Goal: Information Seeking & Learning: Learn about a topic

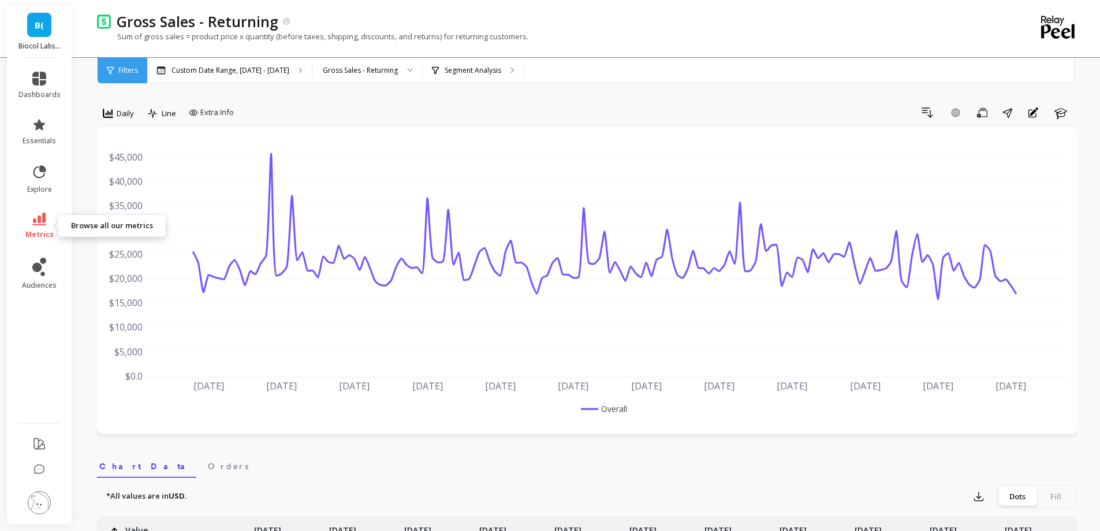
click at [39, 228] on link "metrics" at bounding box center [39, 226] width 42 height 27
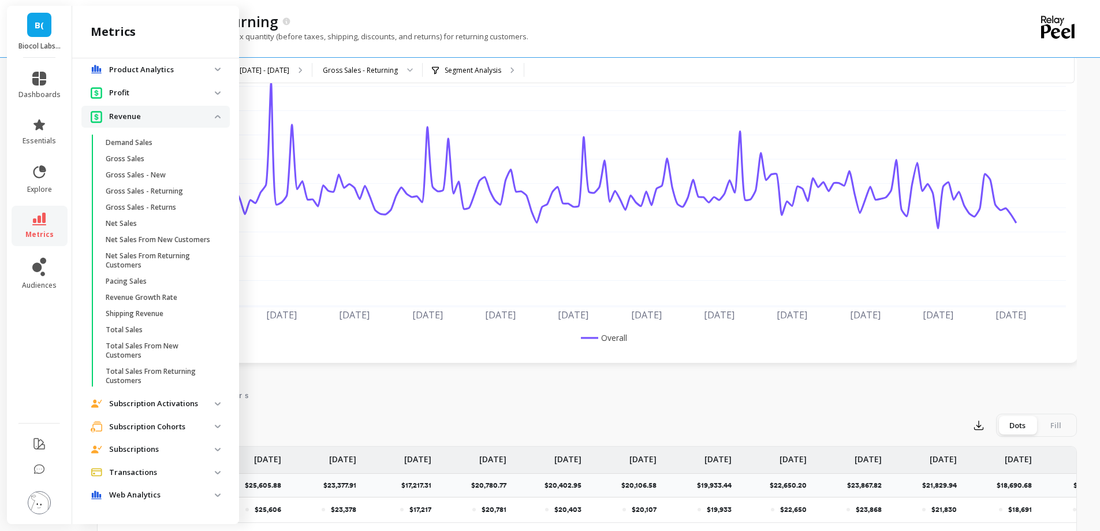
scroll to position [173, 0]
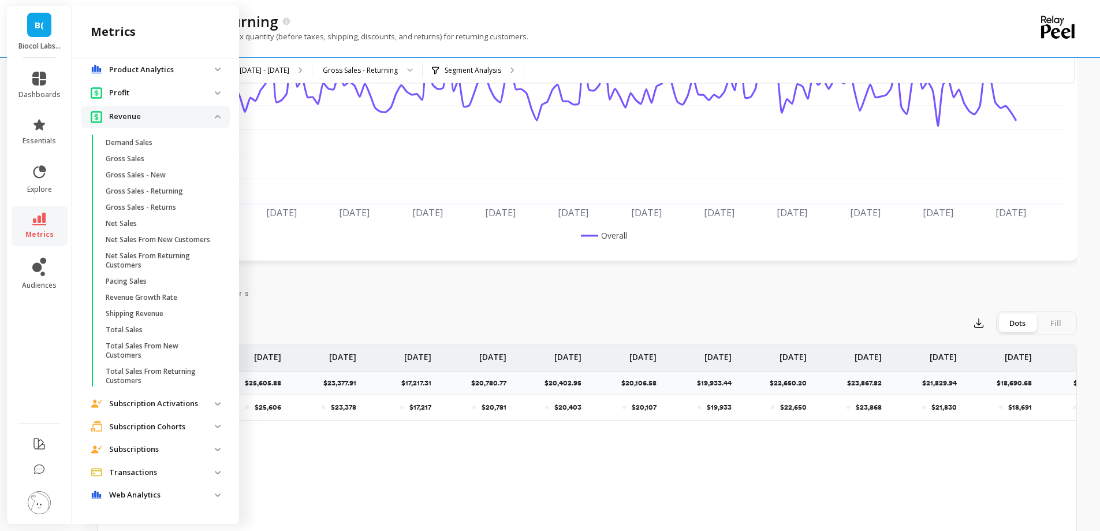
click at [166, 426] on p "Subscription Cohorts" at bounding box center [162, 427] width 106 height 12
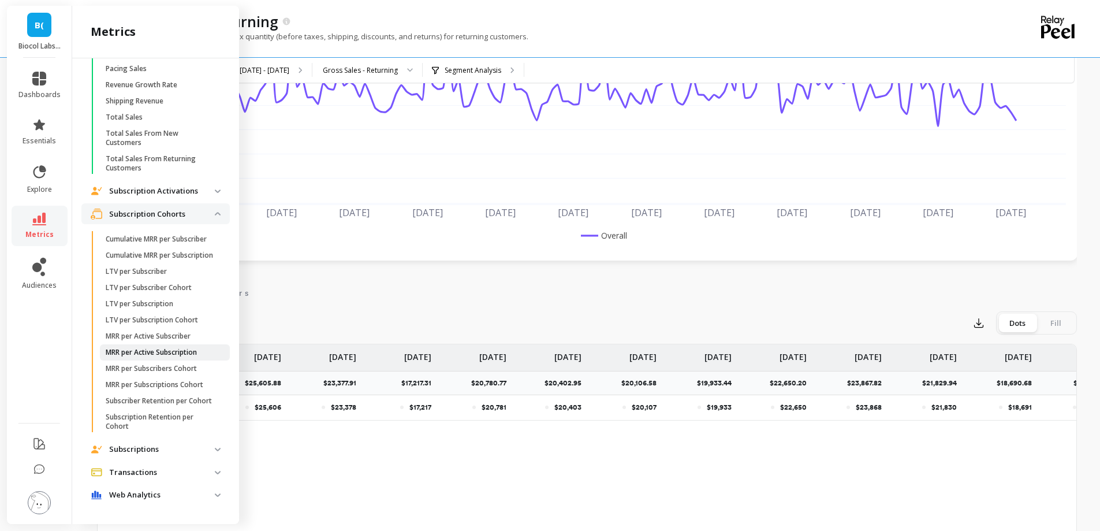
scroll to position [451, 0]
click at [134, 445] on p "Subscriptions" at bounding box center [162, 450] width 106 height 12
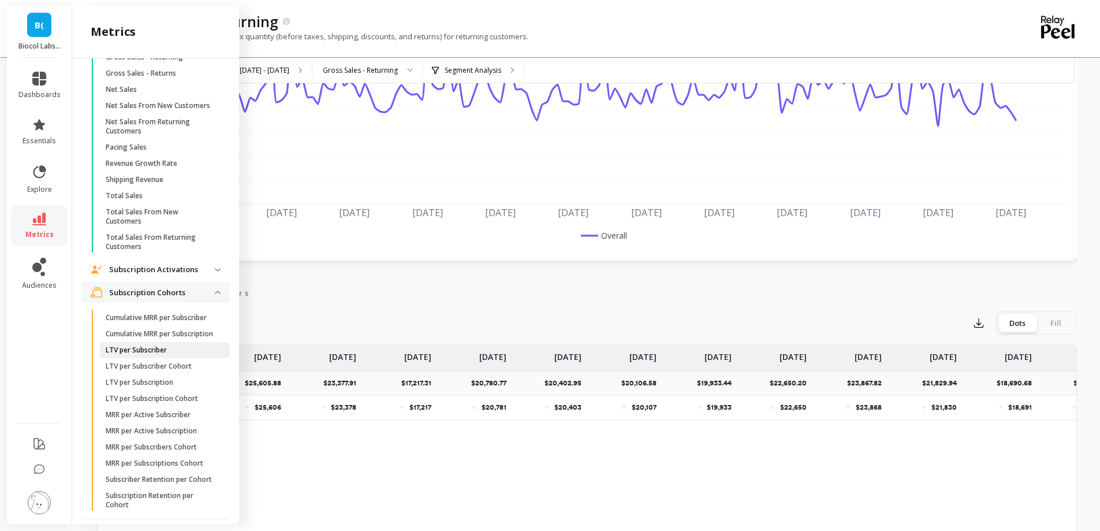
scroll to position [509, 0]
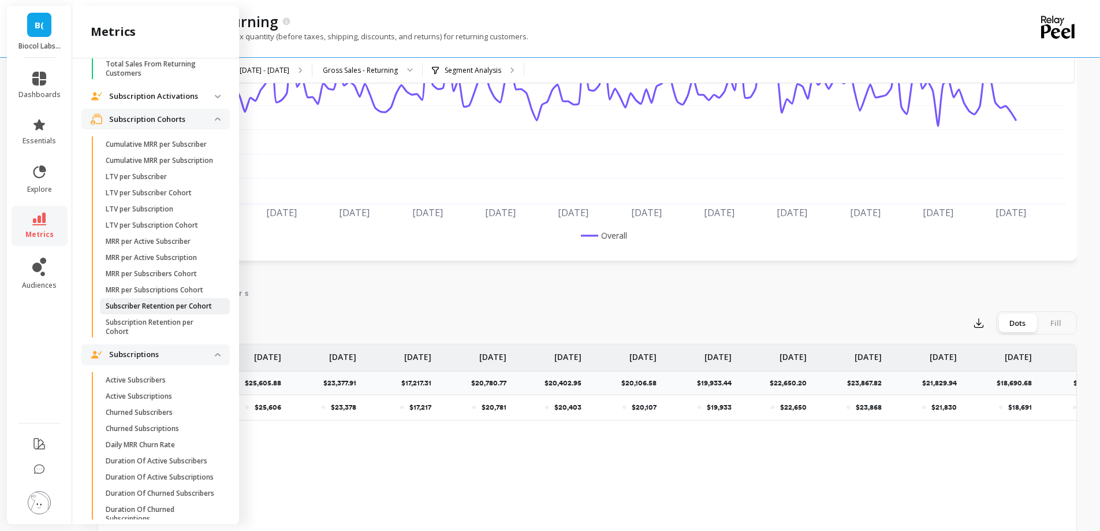
click at [152, 311] on p "Subscriber Retention per Cohort" at bounding box center [159, 305] width 106 height 9
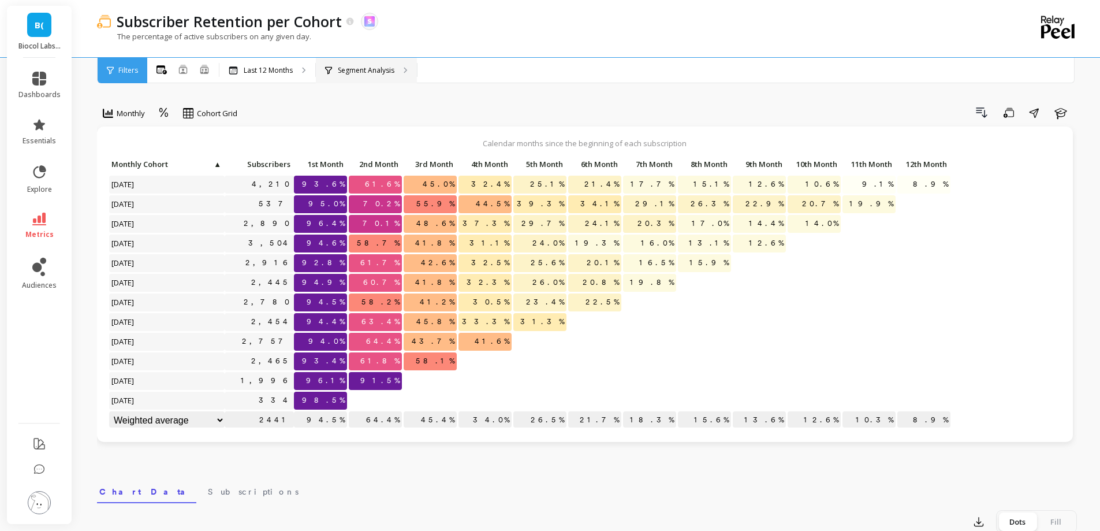
click at [365, 62] on div "Segment Analysis" at bounding box center [366, 70] width 101 height 25
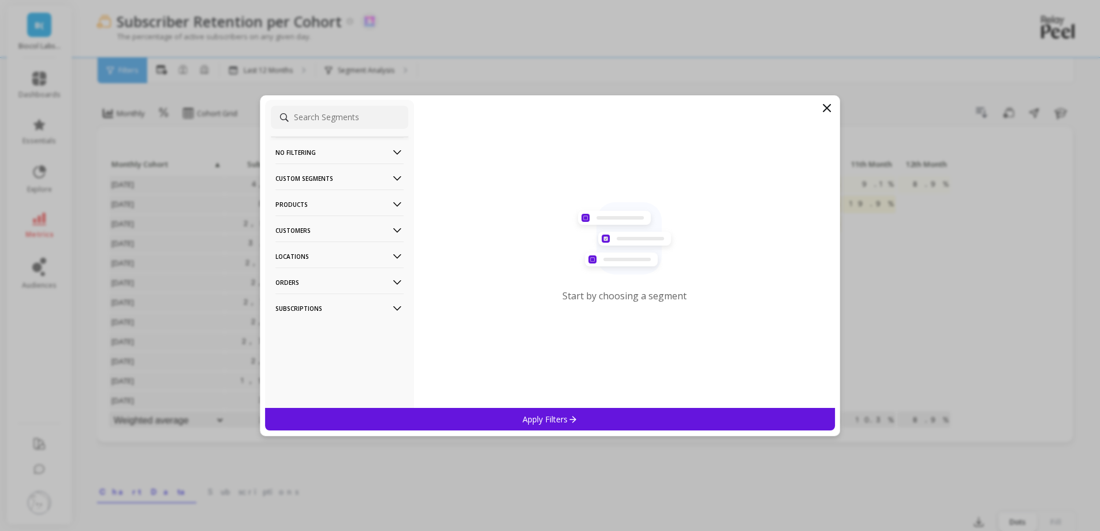
click at [295, 225] on p "Customers" at bounding box center [339, 229] width 128 height 29
click at [294, 251] on p "Customer Tags" at bounding box center [303, 252] width 53 height 10
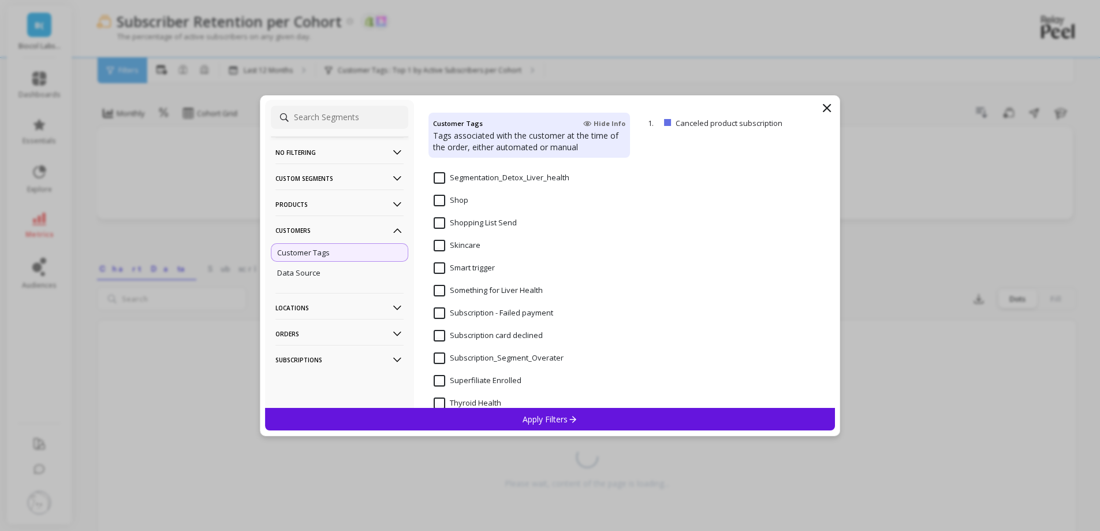
scroll to position [924, 0]
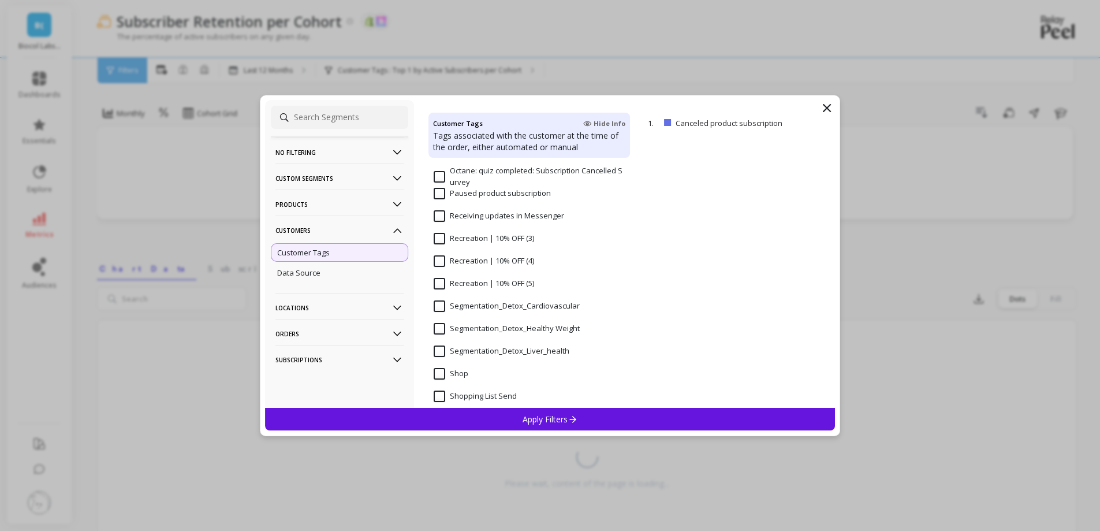
click at [504, 326] on Weight "Segmentation_Detox_Healthy Weight" at bounding box center [507, 329] width 146 height 12
click at [518, 420] on div "Apply Filters" at bounding box center [550, 419] width 571 height 23
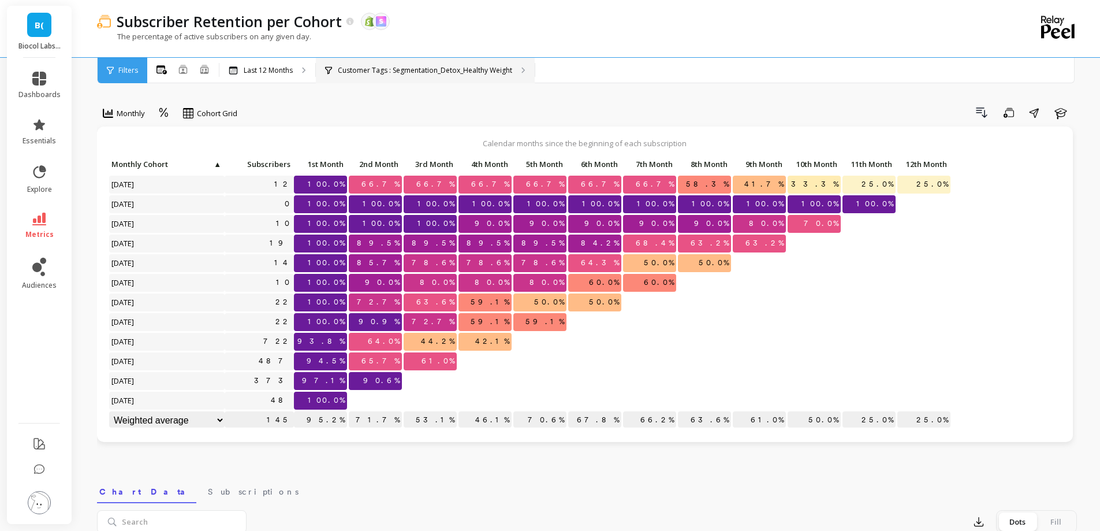
click at [373, 61] on div "Customer Tags : Segmentation_Detox_Healthy Weight" at bounding box center [425, 70] width 219 height 25
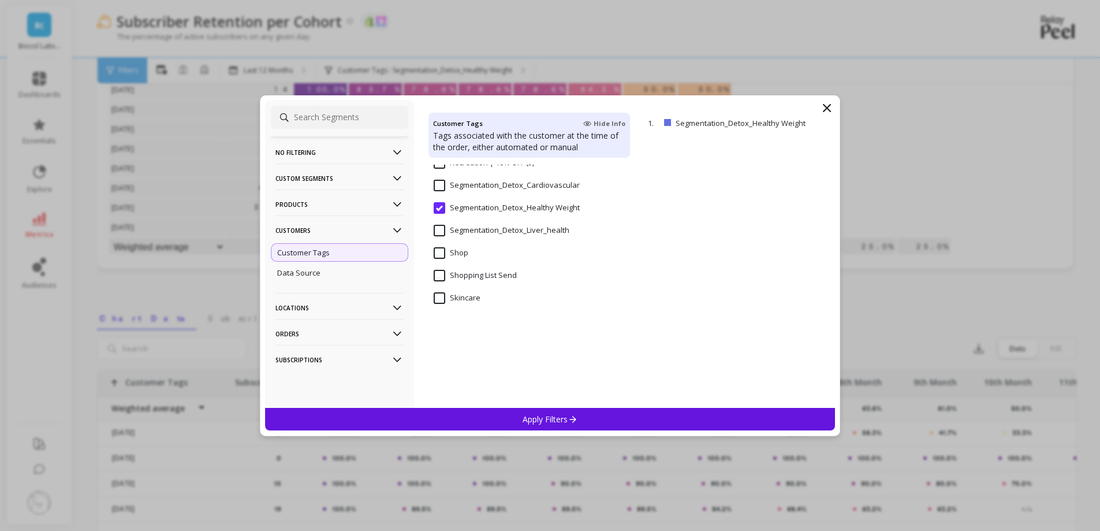
scroll to position [924, 0]
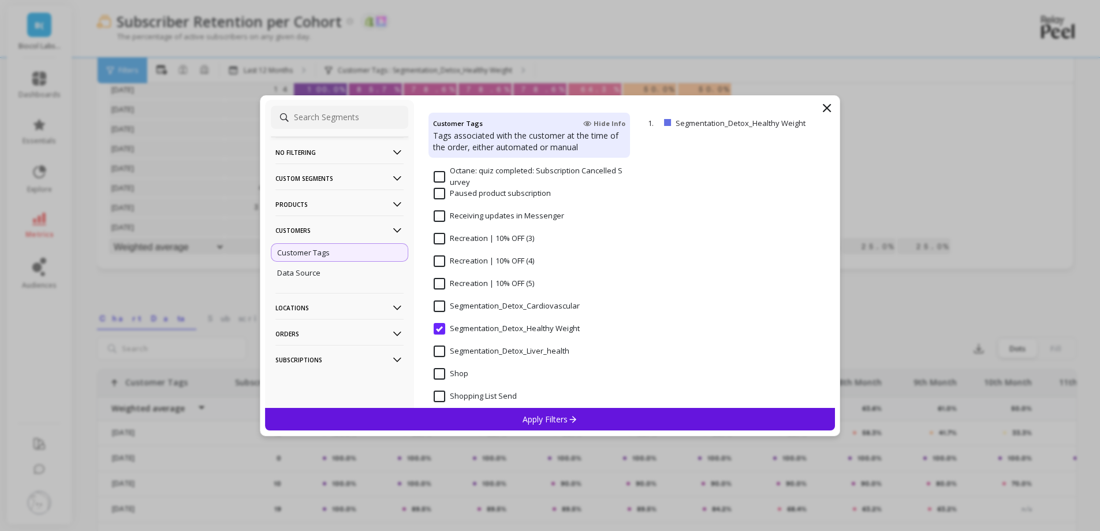
click at [526, 345] on input "Segmentation_Detox_Liver_health" at bounding box center [502, 351] width 136 height 12
click at [526, 421] on p "Apply Filters" at bounding box center [550, 419] width 55 height 11
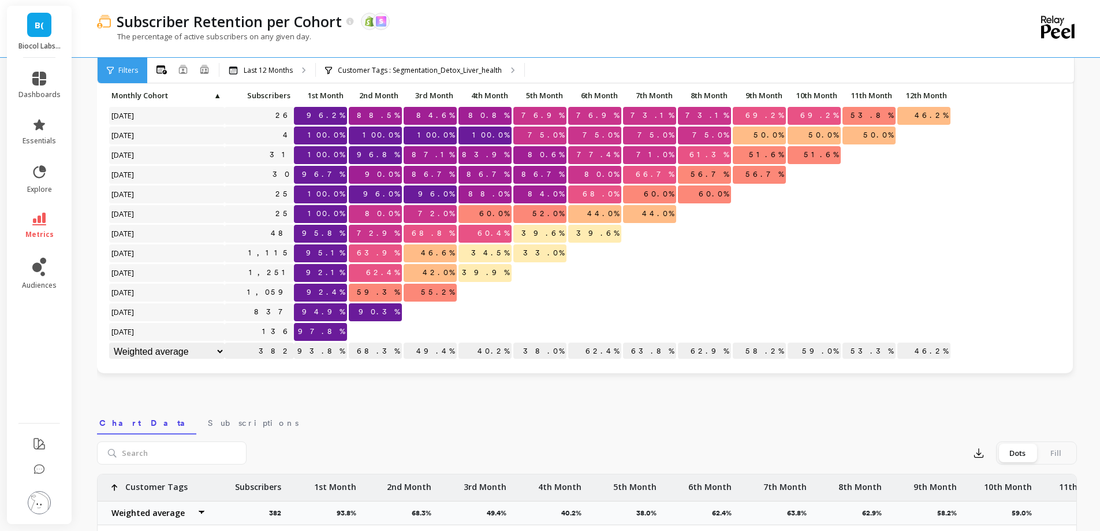
scroll to position [58, 0]
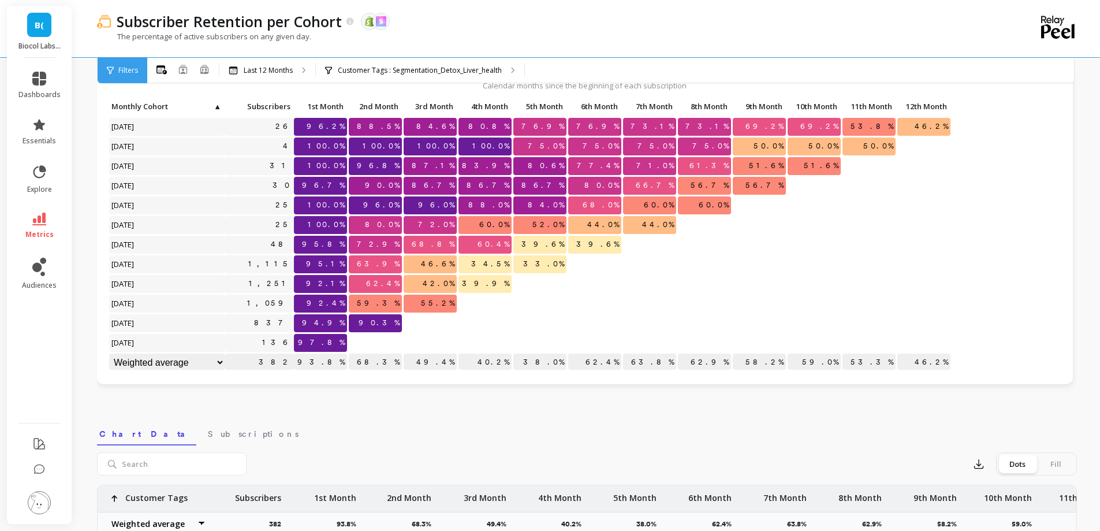
click at [391, 54] on div "Subscriber Retention per Cohort The data you are viewing comes from: Shopify Sk…" at bounding box center [539, 28] width 885 height 57
click at [390, 75] on p "Customer Tags : Segmentation_Detox_Liver_health" at bounding box center [420, 70] width 164 height 9
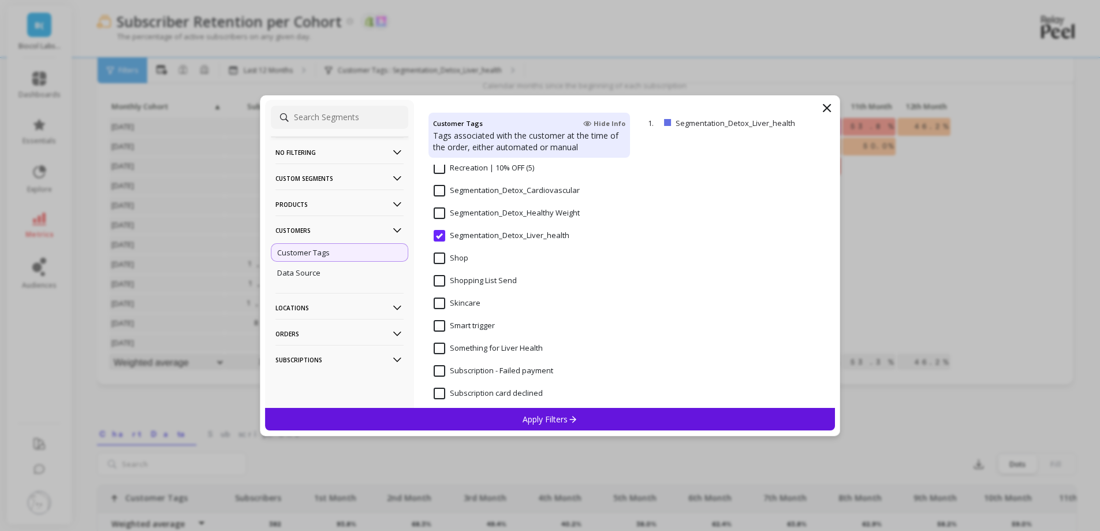
scroll to position [924, 0]
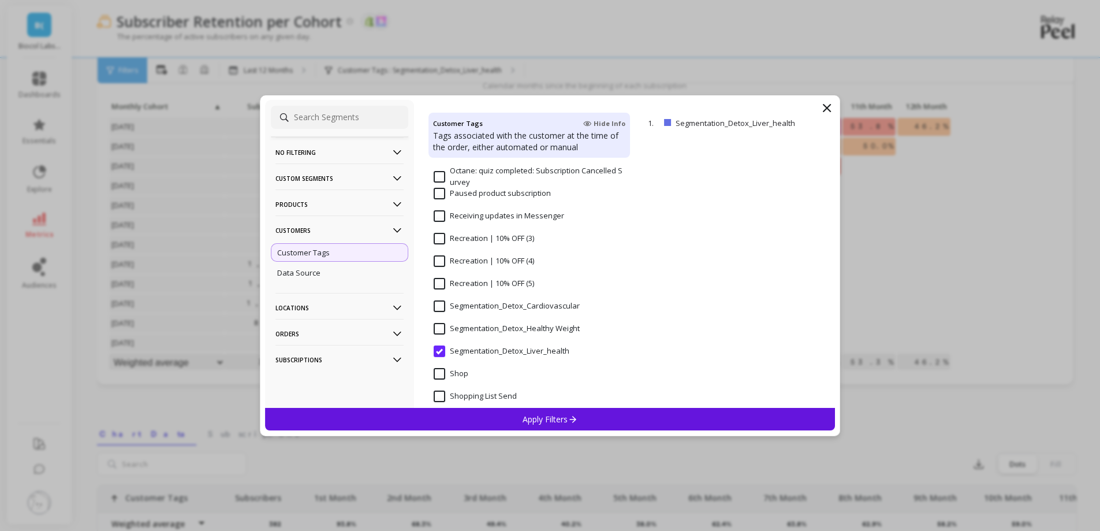
click at [526, 323] on Weight "Segmentation_Detox_Healthy Weight" at bounding box center [507, 329] width 146 height 12
click at [520, 412] on div "Apply Filters" at bounding box center [550, 419] width 571 height 23
